Goal: Communication & Community: Answer question/provide support

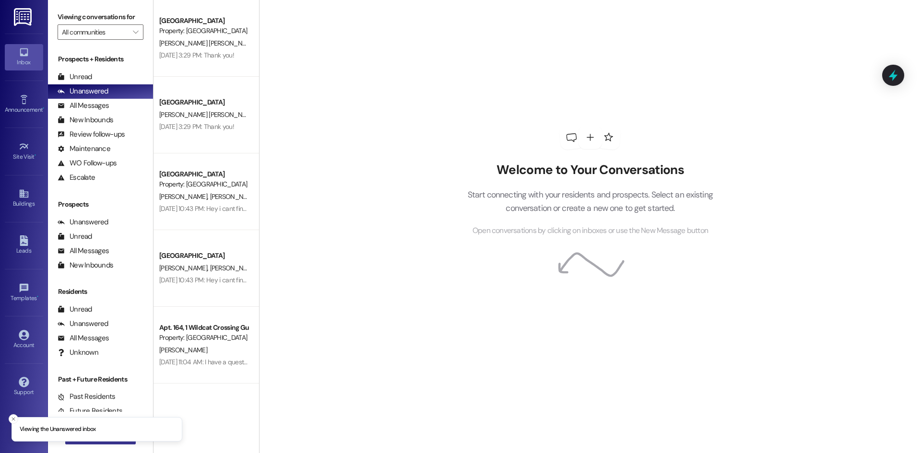
click at [104, 442] on button " New Message" at bounding box center [100, 436] width 71 height 15
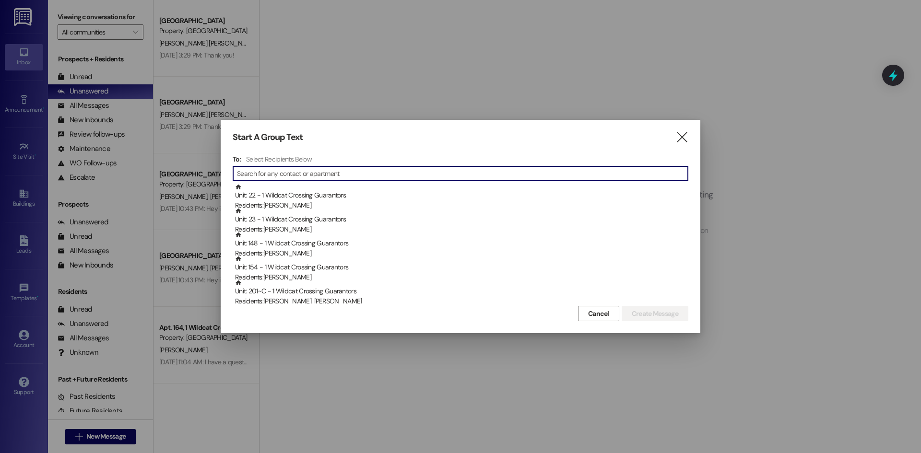
type input "l"
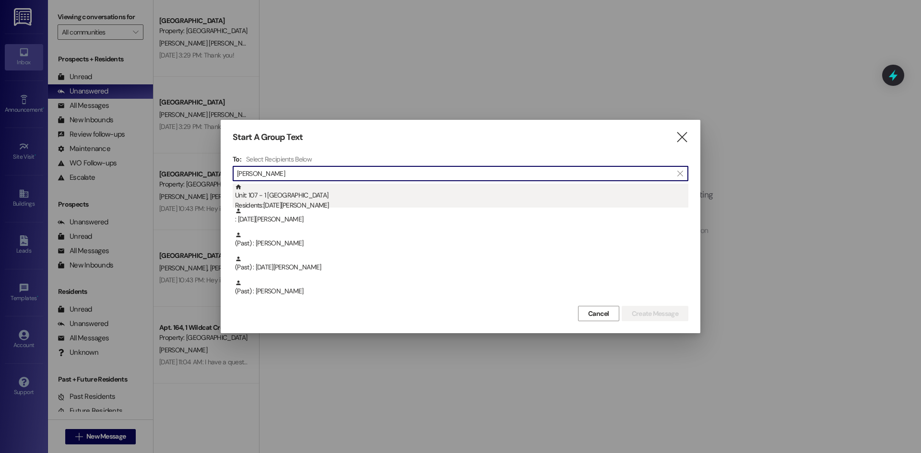
type input "noel"
click at [341, 205] on div "Residents: Noel Bjerk" at bounding box center [461, 205] width 453 height 10
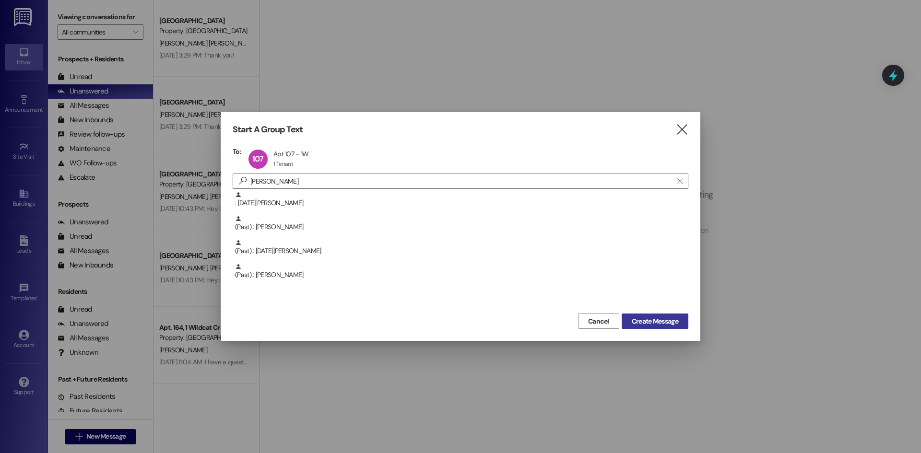
click at [683, 324] on button "Create Message" at bounding box center [655, 321] width 67 height 15
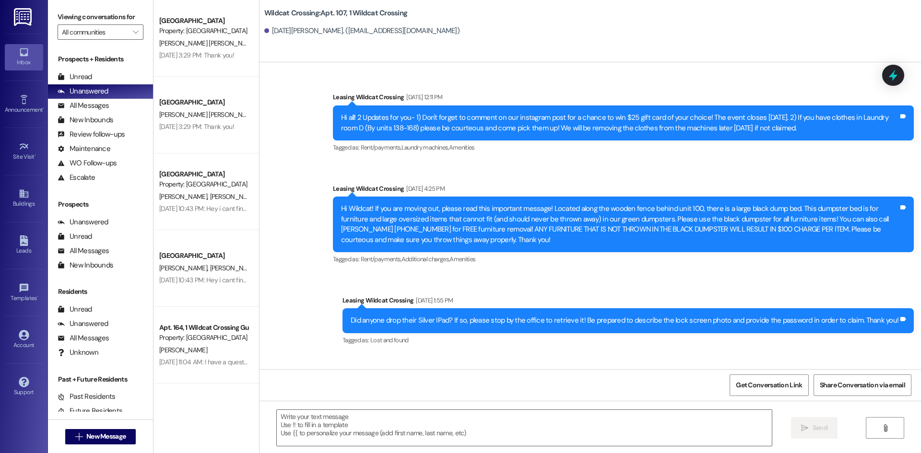
scroll to position [19607, 0]
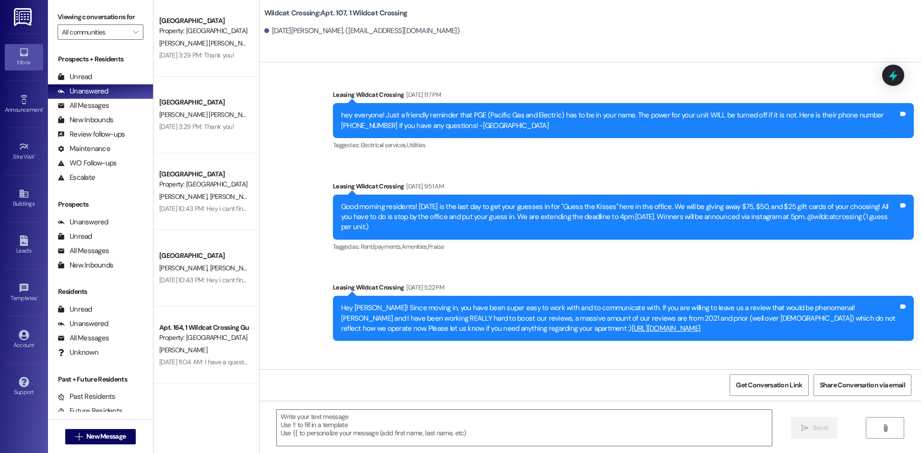
click at [632, 324] on link "https://www.google.com/search?sca_esv=aebc663c531febdd&rlz=1C1CHBF_enUS1016US10…" at bounding box center [666, 329] width 69 height 10
drag, startPoint x: 354, startPoint y: 267, endPoint x: 318, endPoint y: 184, distance: 90.2
click at [102, 75] on div "Unread (0)" at bounding box center [100, 77] width 105 height 14
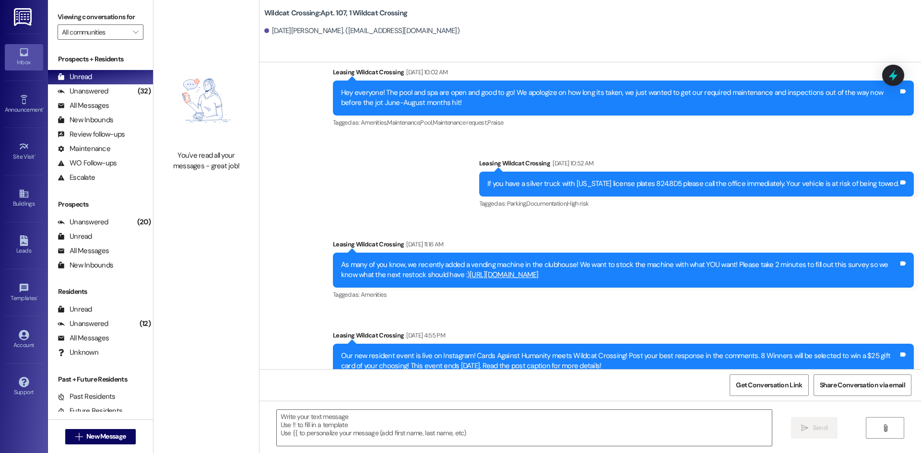
scroll to position [25283, 0]
